Goal: Register for event/course

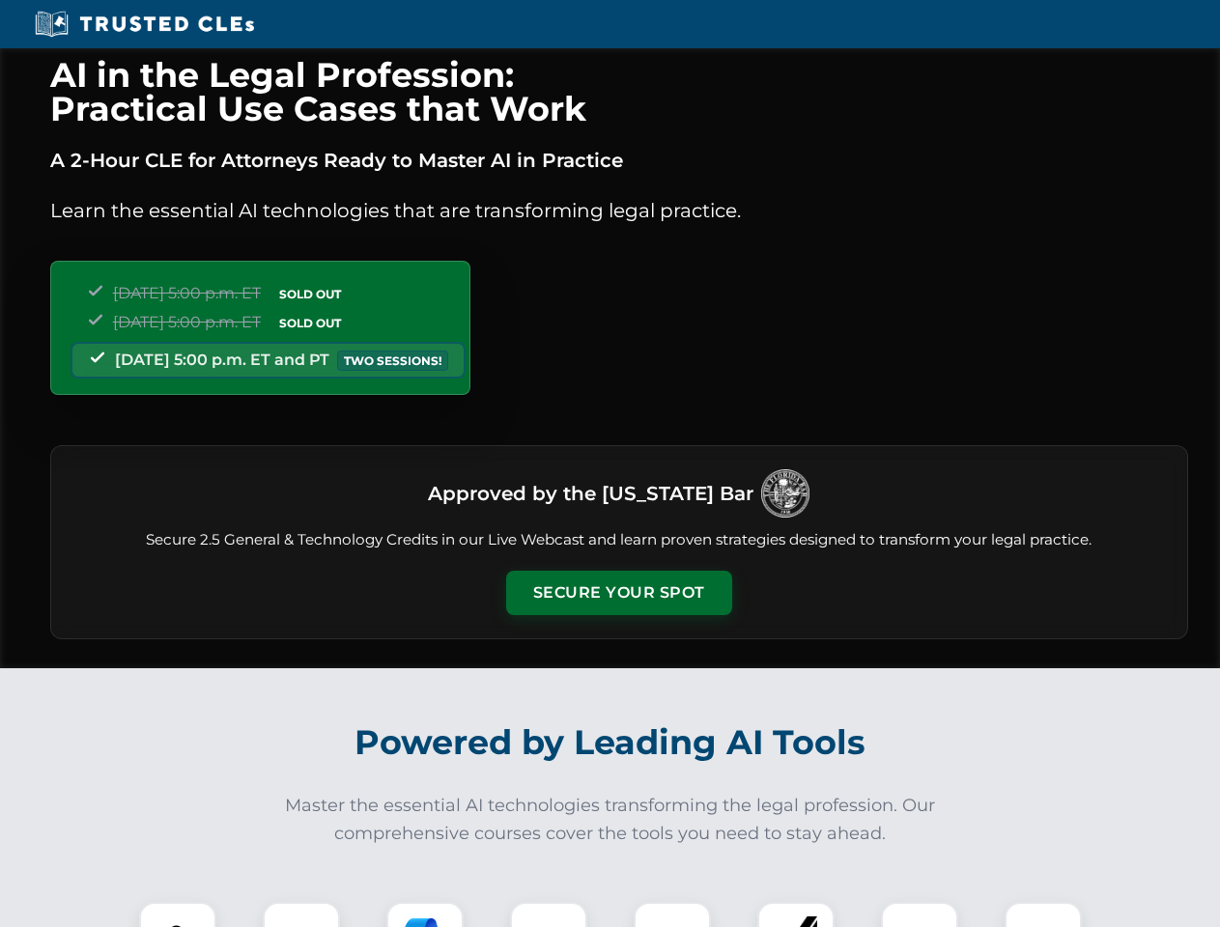
click at [618, 593] on button "Secure Your Spot" at bounding box center [619, 593] width 226 height 44
click at [178, 915] on img at bounding box center [178, 941] width 56 height 56
